Goal: Check status: Check status

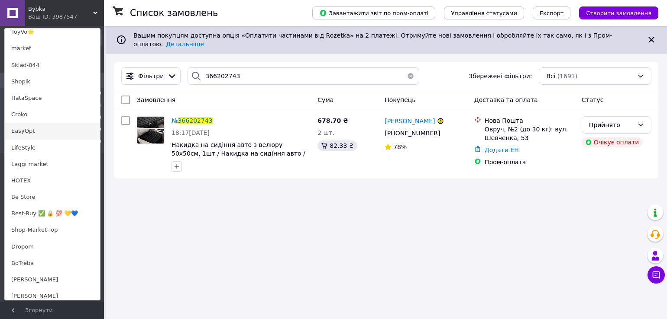
scroll to position [580, 0]
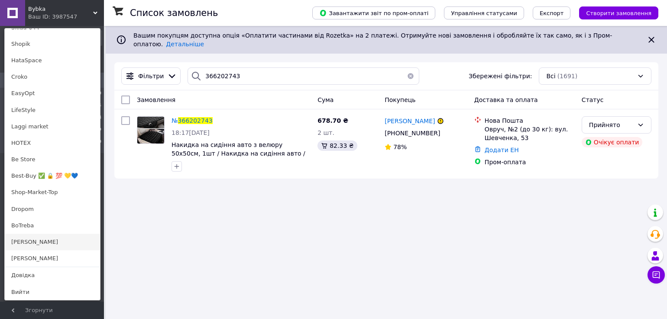
click at [47, 241] on link "[PERSON_NAME]" at bounding box center [52, 242] width 95 height 16
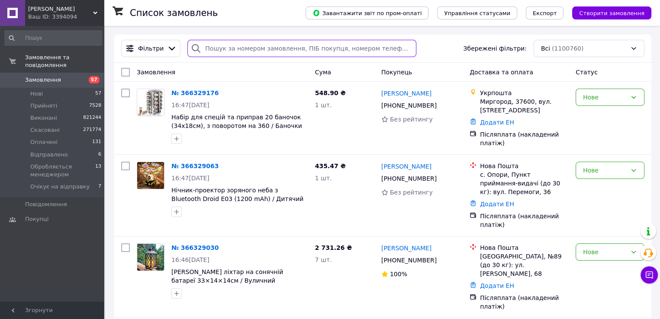
click at [220, 50] on input "search" at bounding box center [301, 48] width 229 height 17
paste input "366224135"
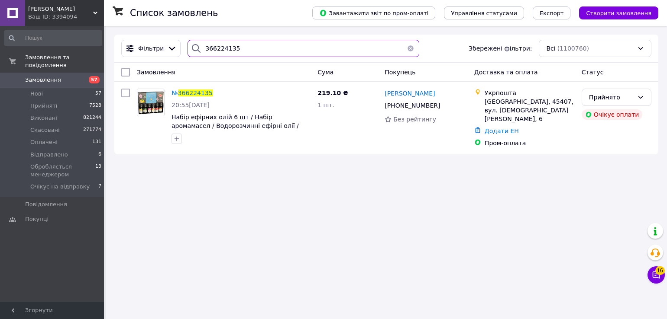
type input "366224135"
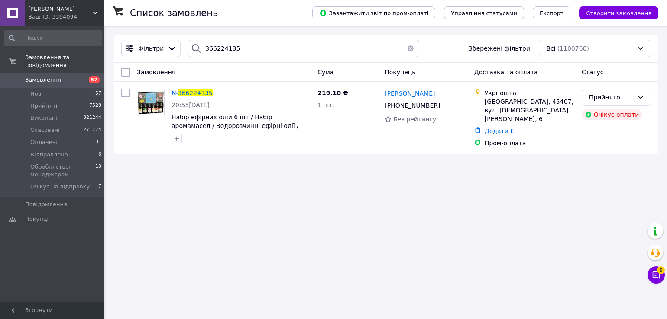
click at [95, 12] on icon at bounding box center [95, 13] width 4 height 4
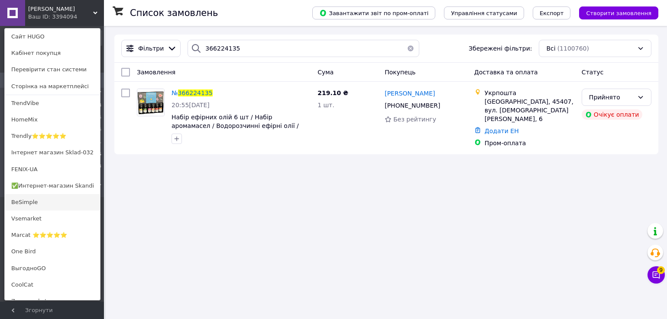
click at [63, 201] on link "BeSimple" at bounding box center [52, 202] width 95 height 16
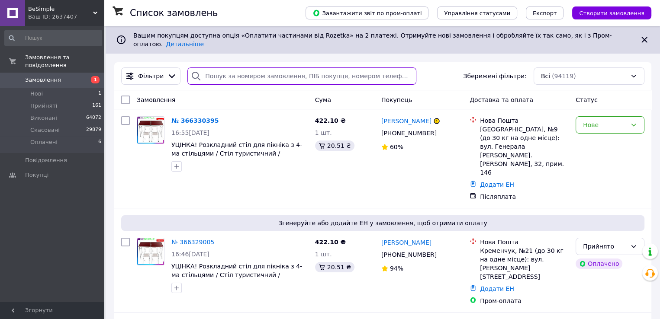
click at [235, 68] on input "search" at bounding box center [301, 76] width 229 height 17
paste input "366224038"
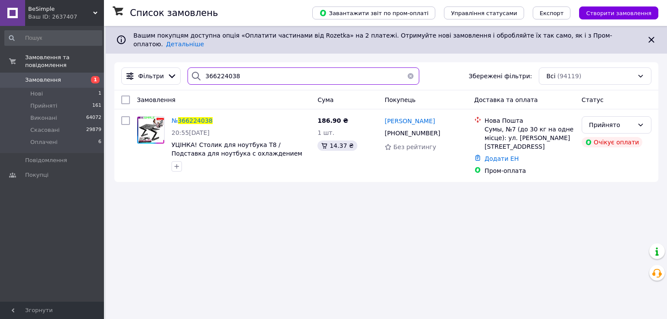
type input "366224038"
